Goal: Complete Application Form: Complete application form

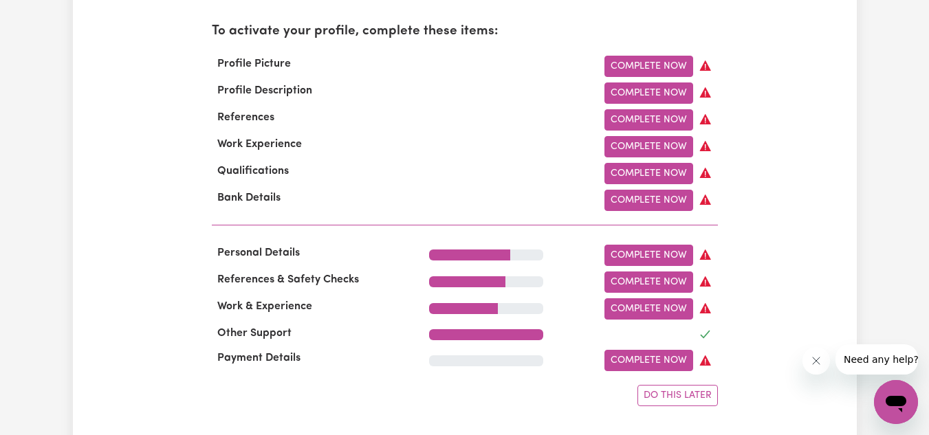
scroll to position [477, 0]
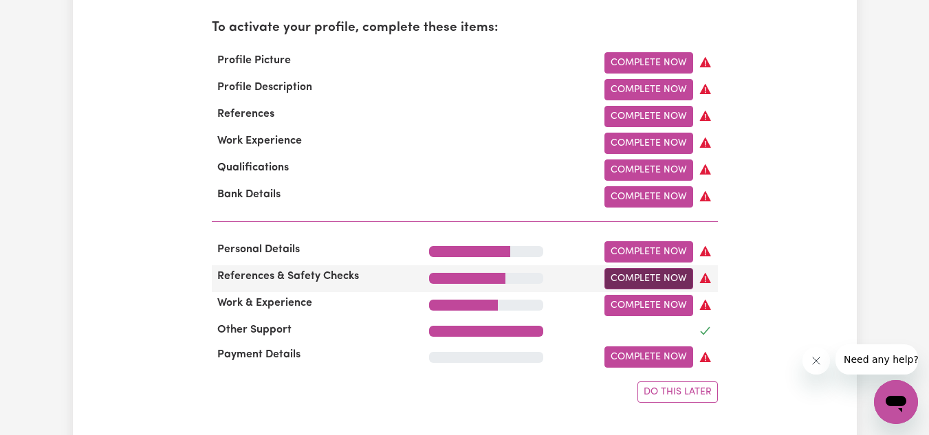
click at [626, 278] on link "Complete Now" at bounding box center [648, 278] width 89 height 21
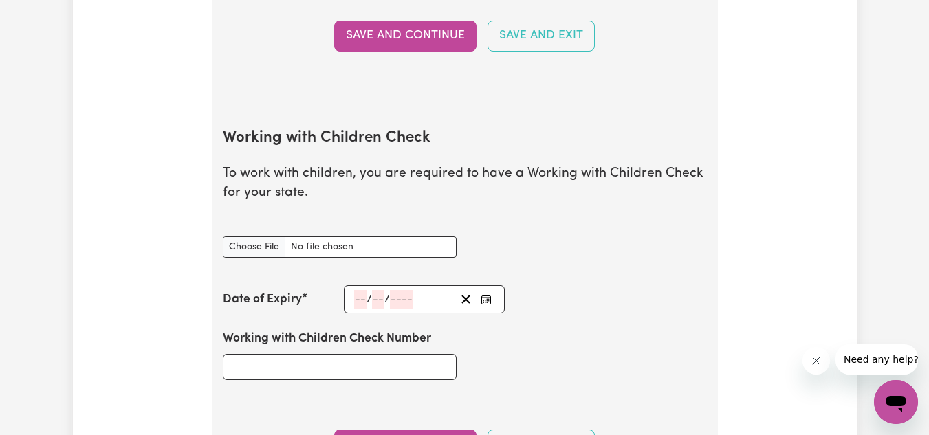
scroll to position [1301, 0]
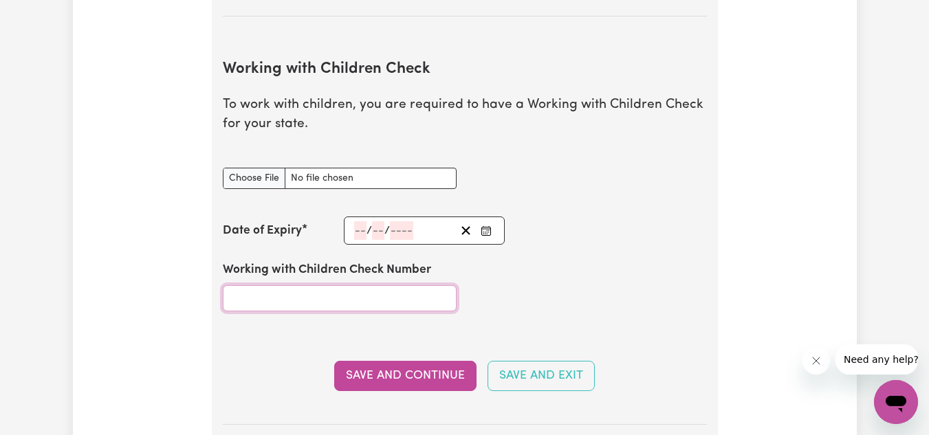
click at [319, 292] on input "Working with Children Check Number" at bounding box center [340, 298] width 234 height 26
paste input "WWC3151489E"
type input "WWC3151489E"
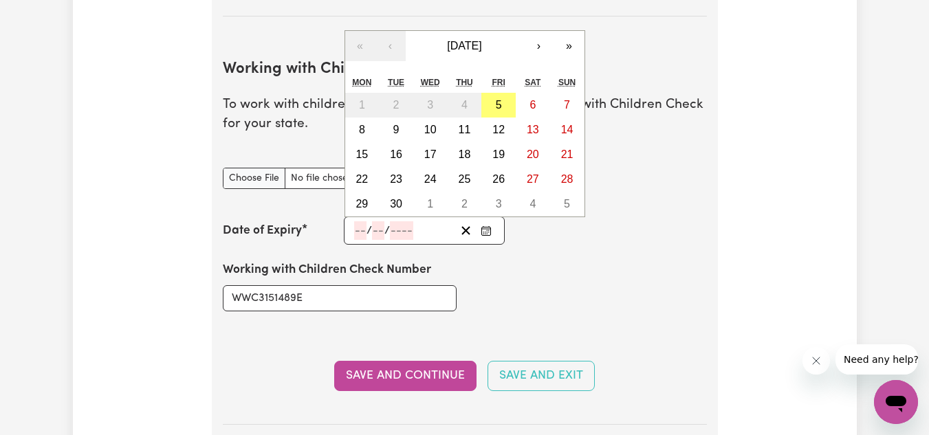
click at [392, 230] on input "number" at bounding box center [401, 230] width 23 height 19
click at [533, 46] on button "›" at bounding box center [539, 46] width 30 height 30
click at [394, 47] on button "‹" at bounding box center [390, 46] width 30 height 30
click at [485, 35] on button "[DATE]" at bounding box center [465, 46] width 118 height 30
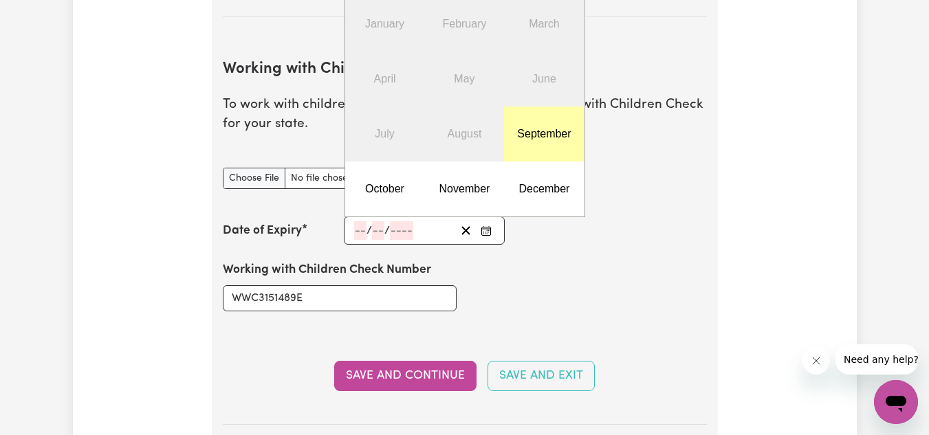
click at [530, 127] on button "September" at bounding box center [544, 134] width 80 height 55
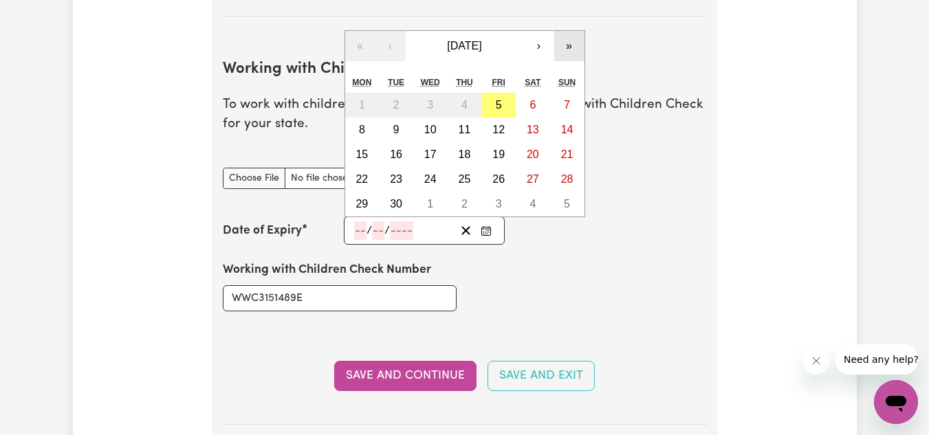
click at [572, 43] on button "»" at bounding box center [569, 46] width 30 height 30
click at [571, 53] on button "»" at bounding box center [569, 46] width 30 height 30
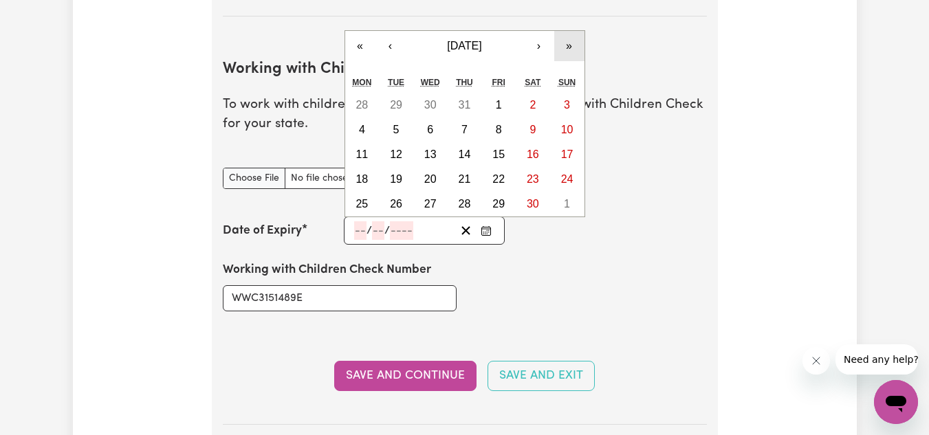
click at [571, 53] on button "»" at bounding box center [569, 46] width 30 height 30
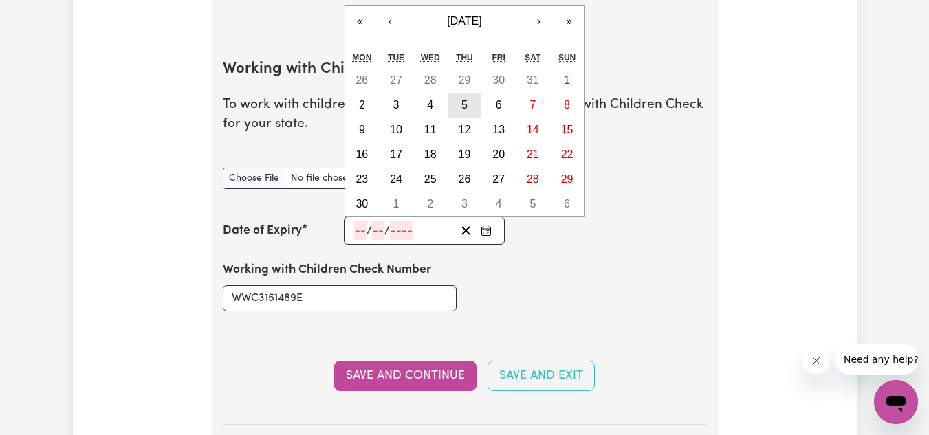
click at [467, 108] on abbr "5" at bounding box center [464, 105] width 6 height 12
type input "[DATE]"
type input "5"
type input "9"
type input "2030"
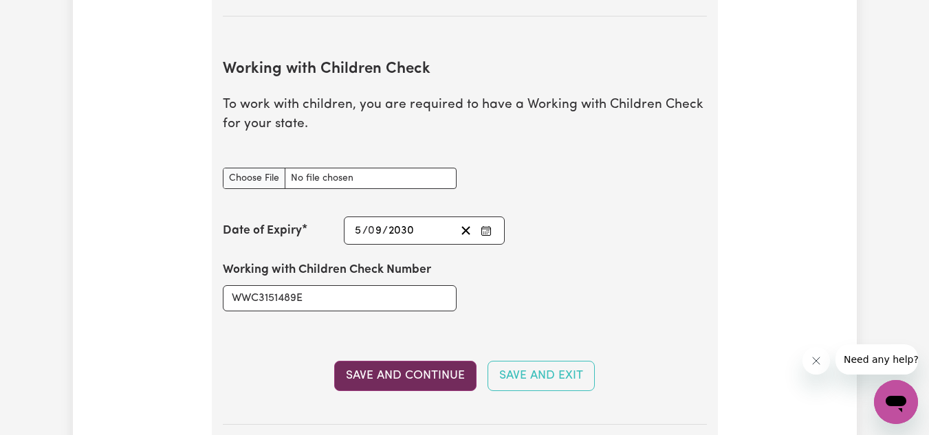
click at [432, 370] on button "Save and Continue" at bounding box center [405, 376] width 142 height 30
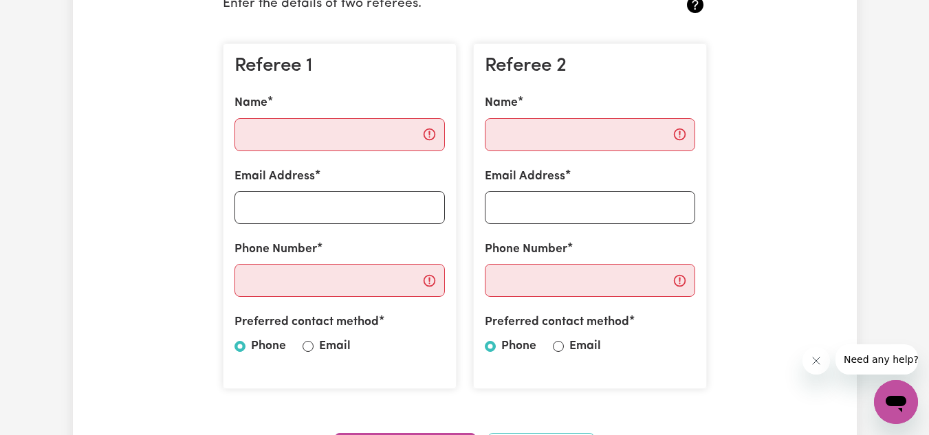
scroll to position [0, 0]
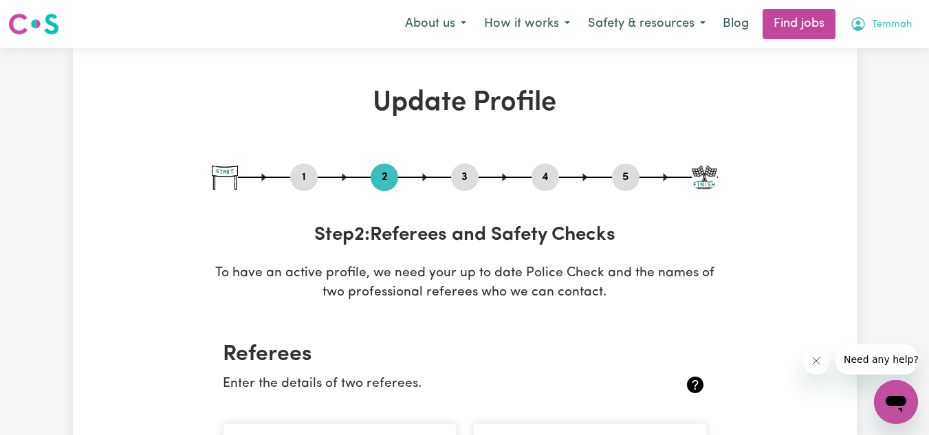
click at [851, 22] on icon "My Account" at bounding box center [858, 24] width 16 height 16
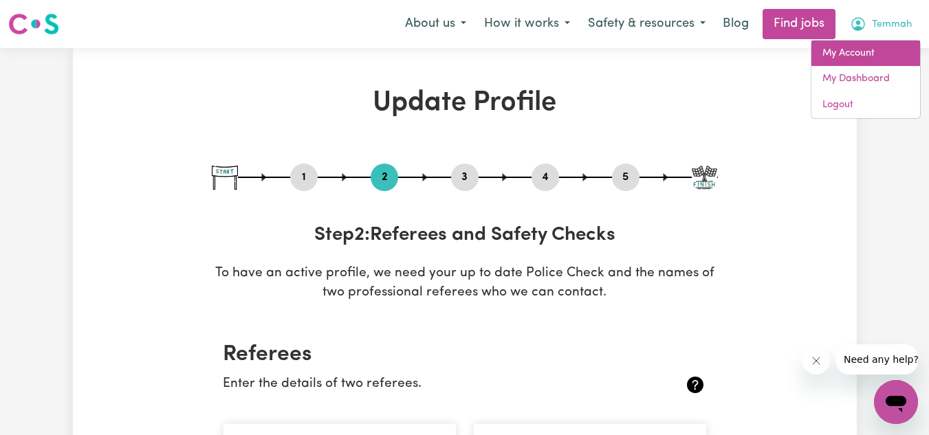
click at [839, 45] on link "My Account" at bounding box center [865, 54] width 109 height 26
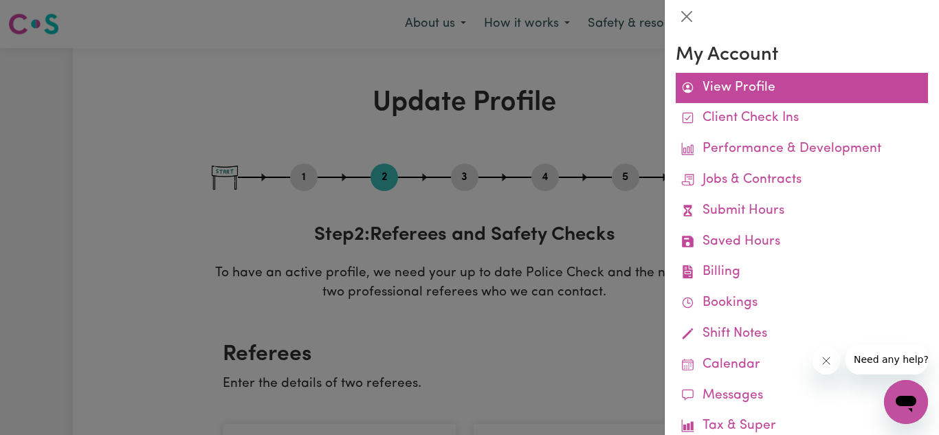
click at [700, 78] on link "View Profile" at bounding box center [802, 88] width 252 height 31
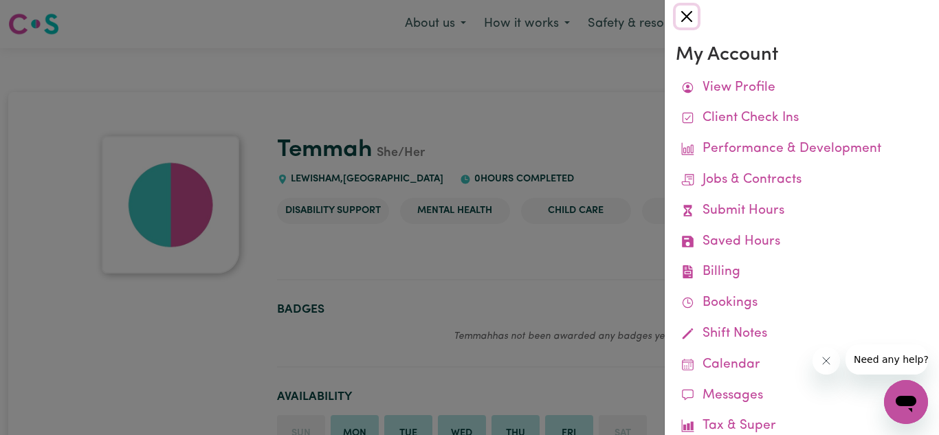
click at [695, 9] on button "Close" at bounding box center [687, 16] width 22 height 22
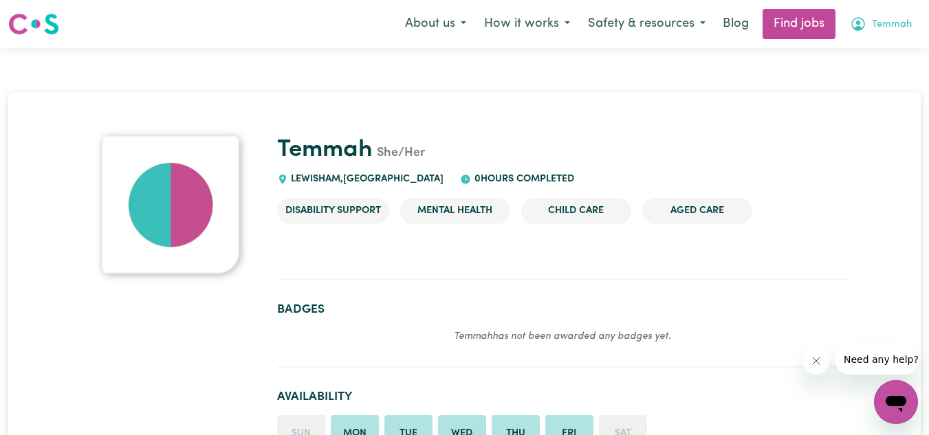
click at [889, 25] on span "Temmah" at bounding box center [892, 24] width 40 height 15
click at [854, 78] on link "My Dashboard" at bounding box center [865, 79] width 109 height 26
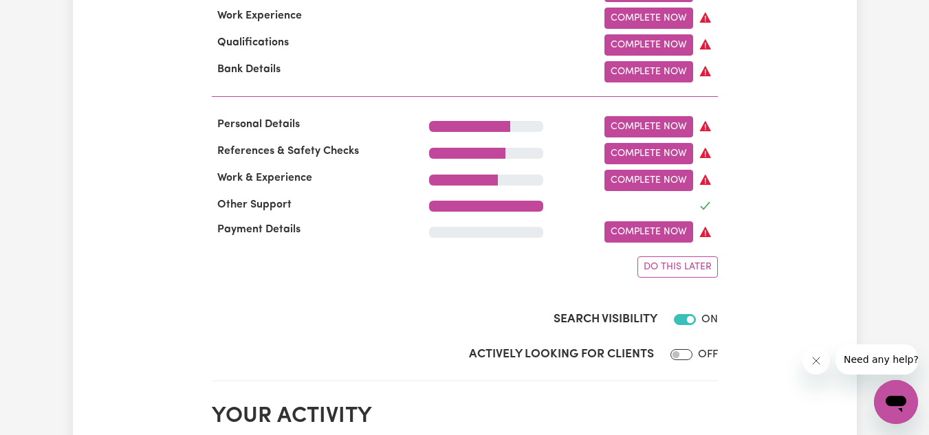
scroll to position [604, 0]
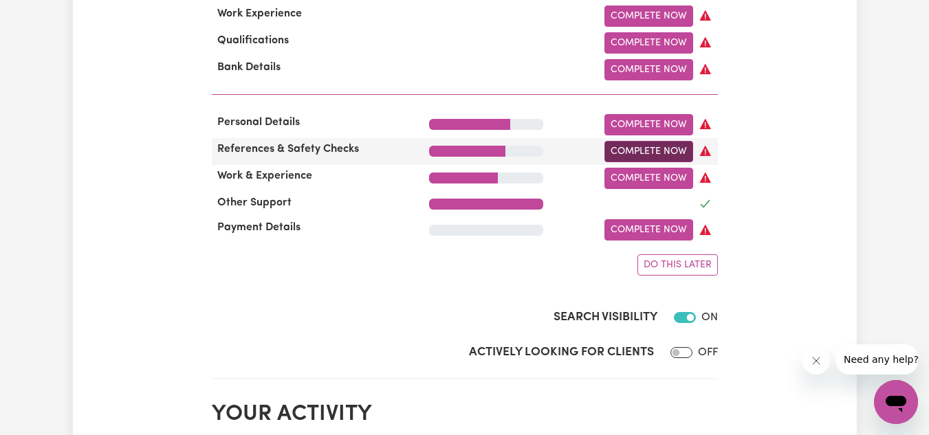
click at [633, 156] on link "Complete Now" at bounding box center [648, 151] width 89 height 21
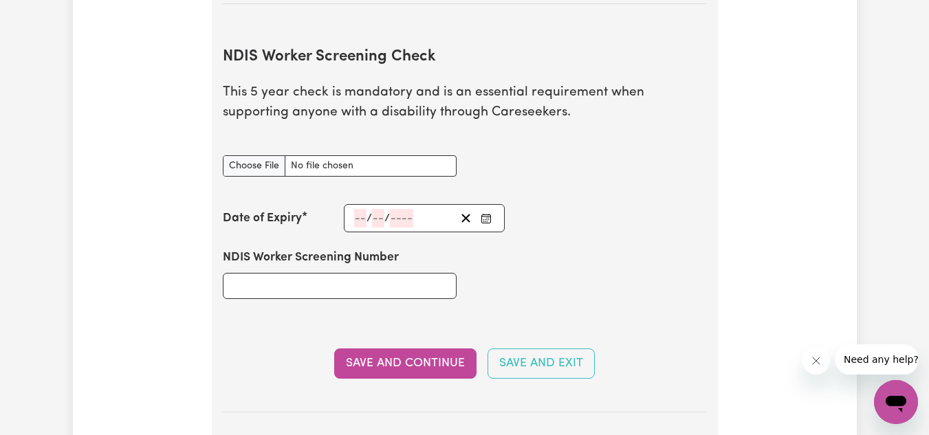
scroll to position [1721, 0]
click at [274, 289] on input "NDIS Worker Screening Number" at bounding box center [340, 287] width 234 height 26
click at [287, 281] on input "NDIS Worker Screening Number" at bounding box center [340, 287] width 234 height 26
paste input "99184950"
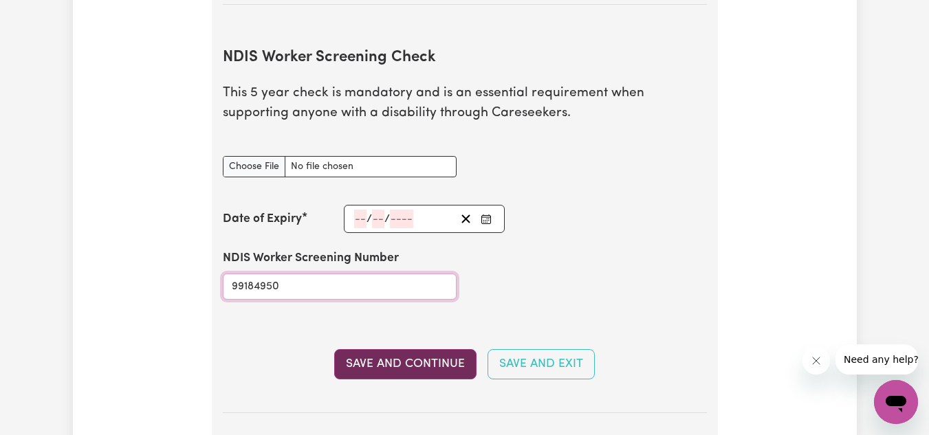
type input "99184950"
click at [407, 377] on button "Save and Continue" at bounding box center [405, 364] width 142 height 30
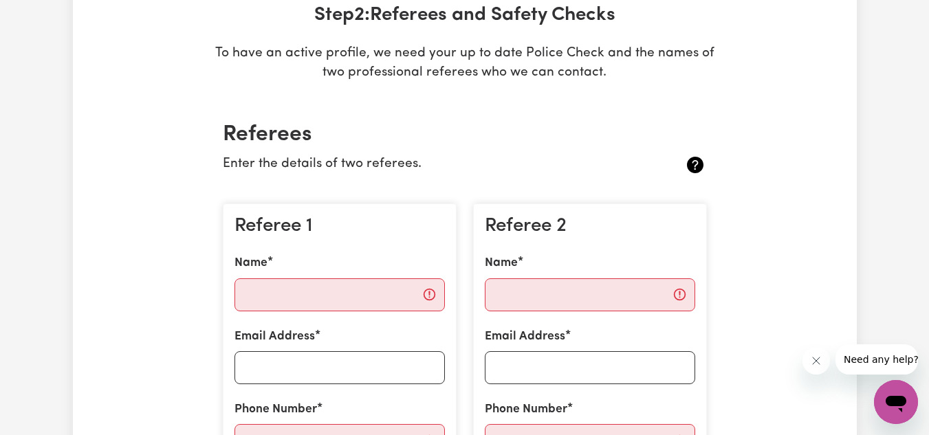
scroll to position [0, 0]
